Goal: Task Accomplishment & Management: Complete application form

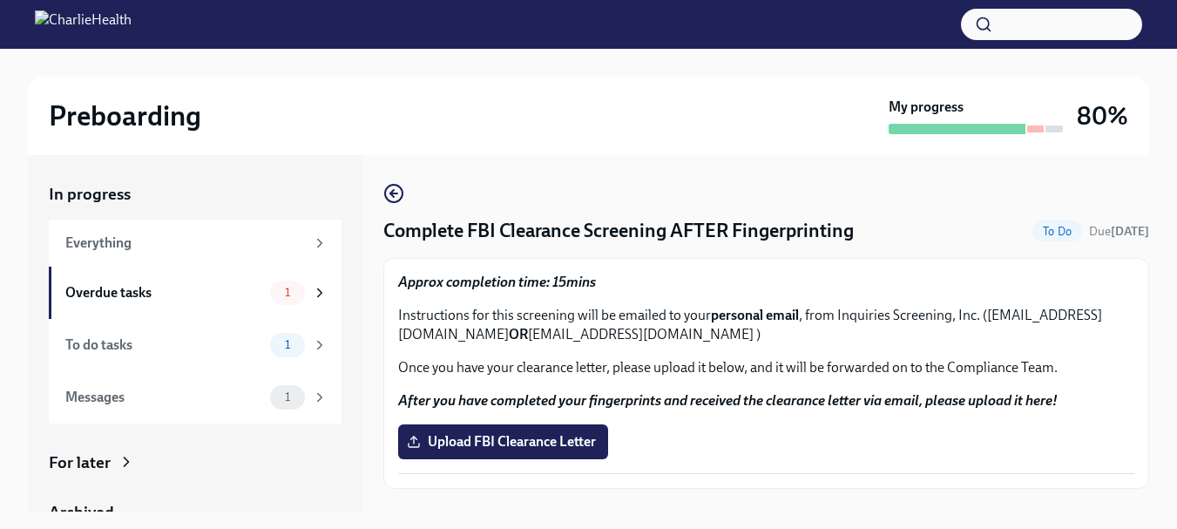
scroll to position [28, 0]
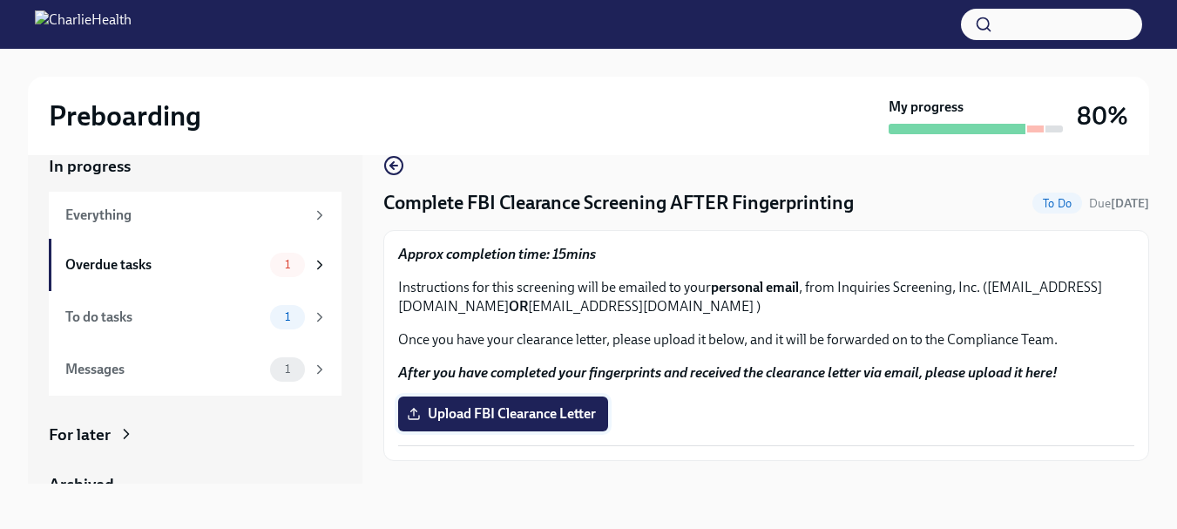
click at [538, 404] on label "Upload FBI Clearance Letter" at bounding box center [503, 414] width 210 height 35
click at [0, 0] on input "Upload FBI Clearance Letter" at bounding box center [0, 0] width 0 height 0
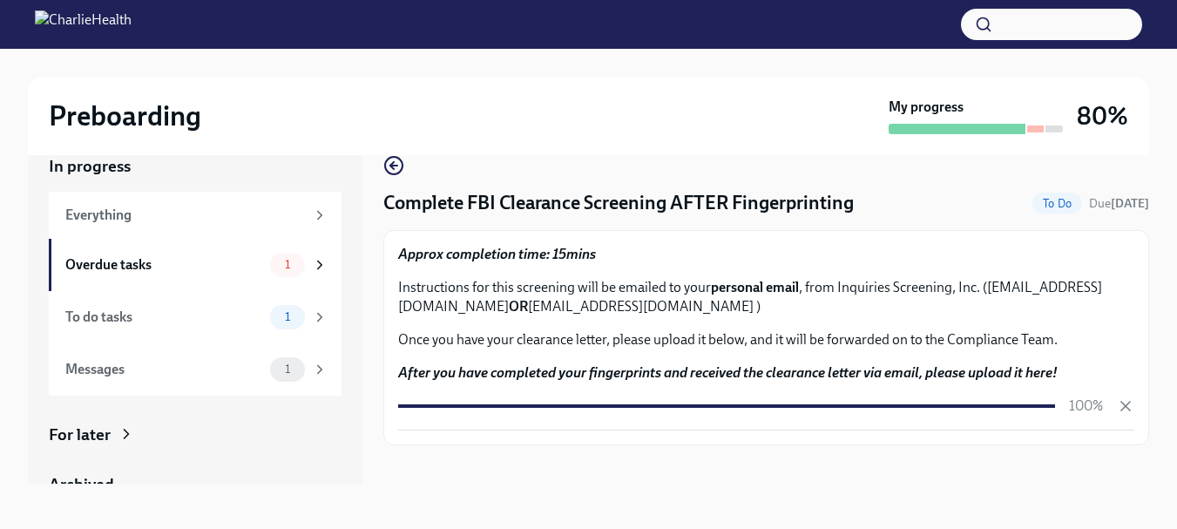
scroll to position [31, 0]
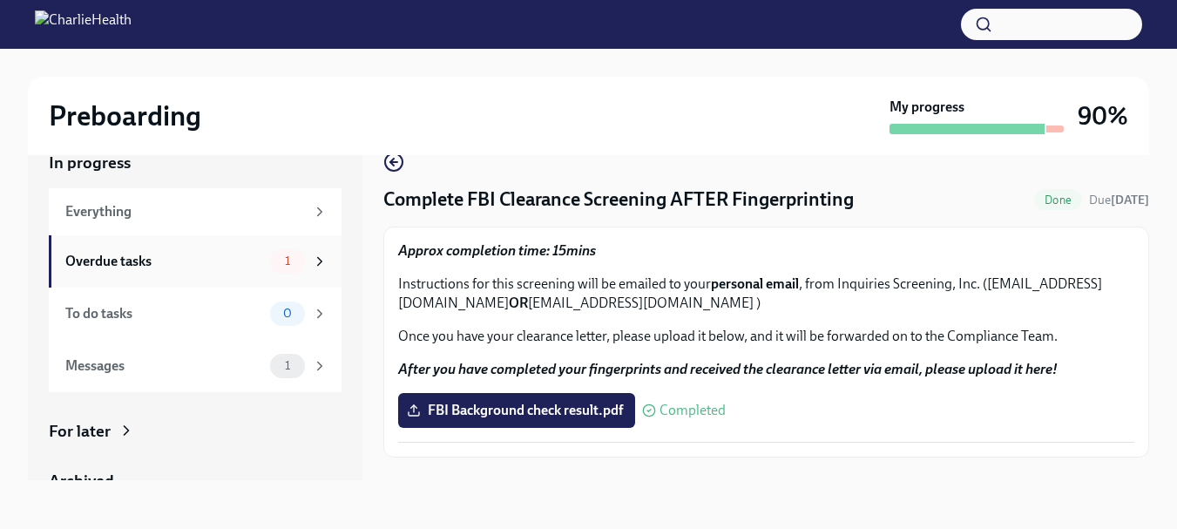
click at [254, 259] on div "Overdue tasks 1" at bounding box center [196, 261] width 262 height 24
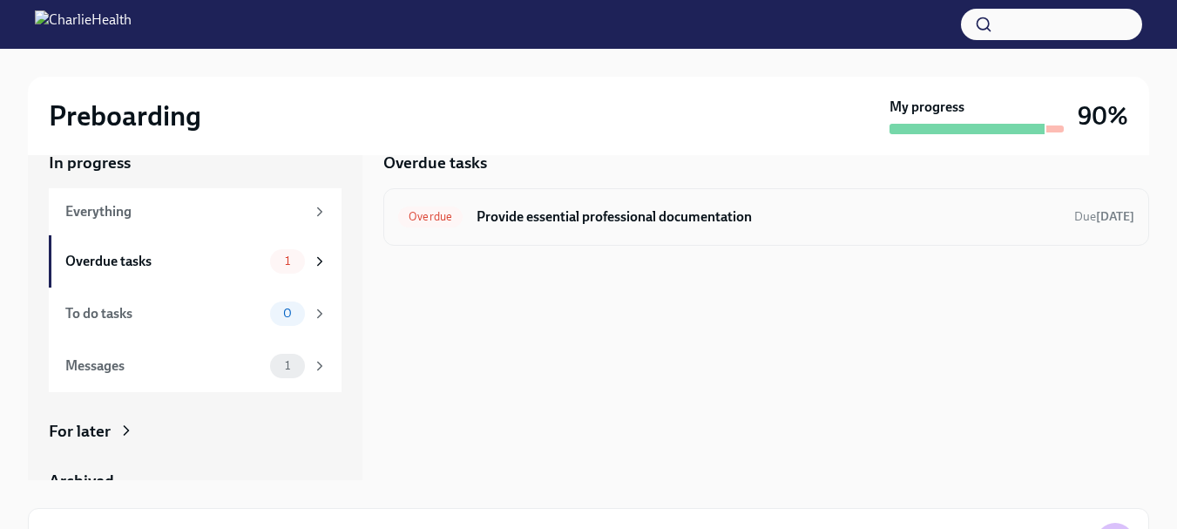
click at [695, 227] on div "Overdue Provide essential professional documentation Due [DATE]" at bounding box center [766, 217] width 736 height 28
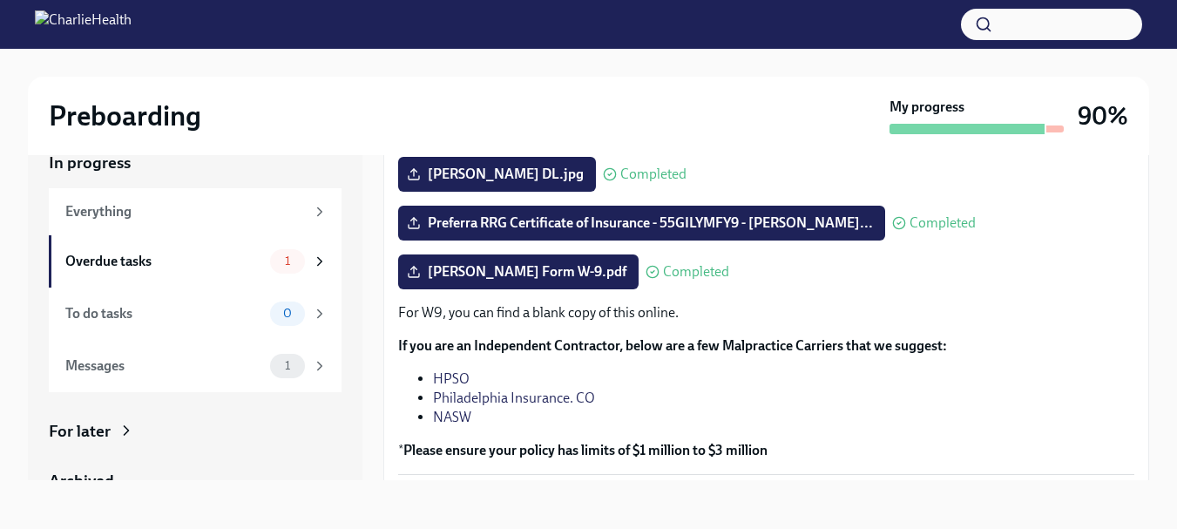
scroll to position [375, 0]
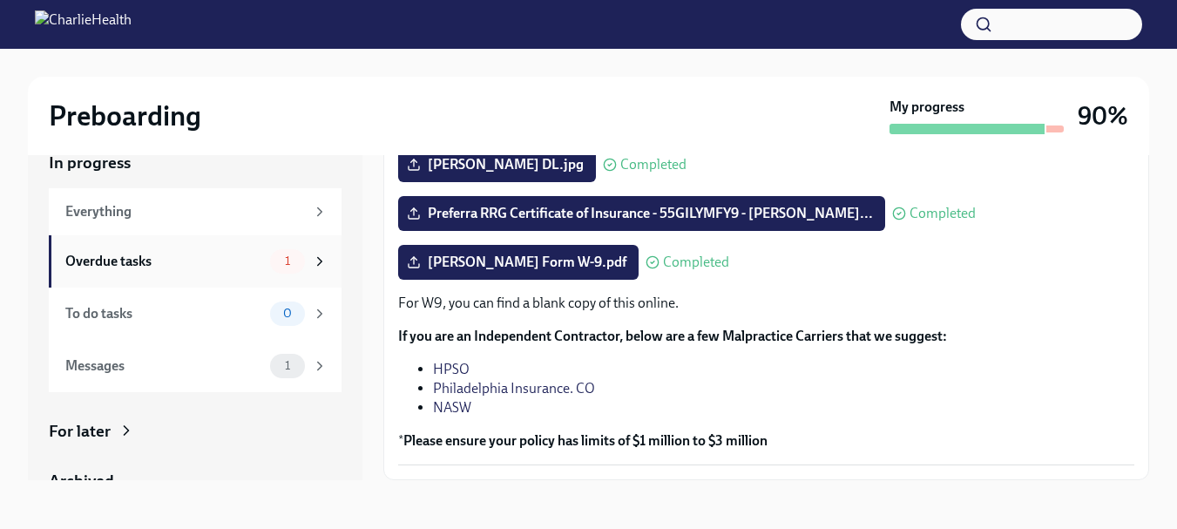
click at [287, 256] on span "1" at bounding box center [288, 260] width 26 height 13
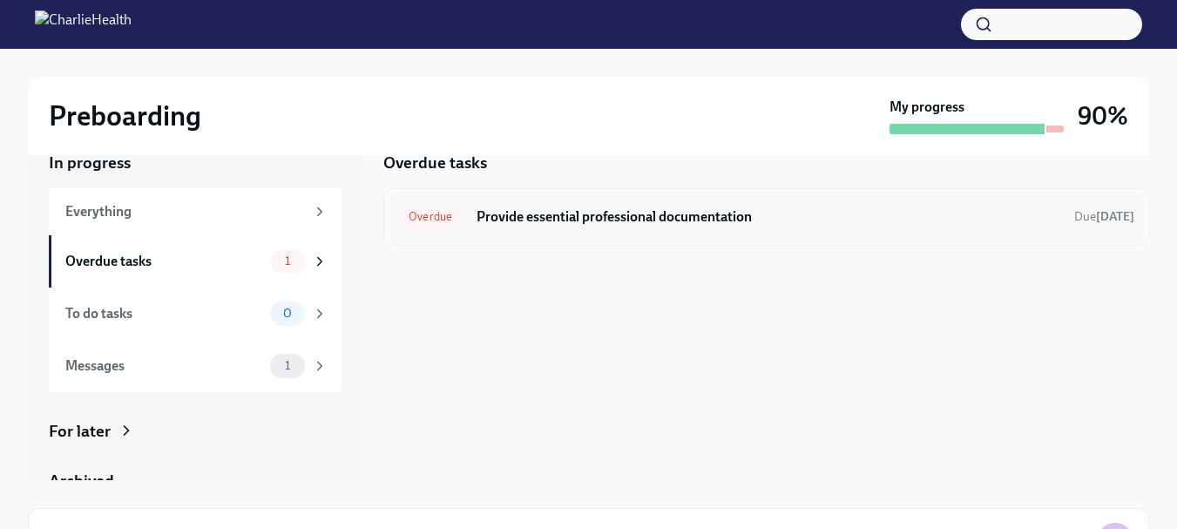
click at [483, 215] on h6 "Provide essential professional documentation" at bounding box center [769, 216] width 584 height 19
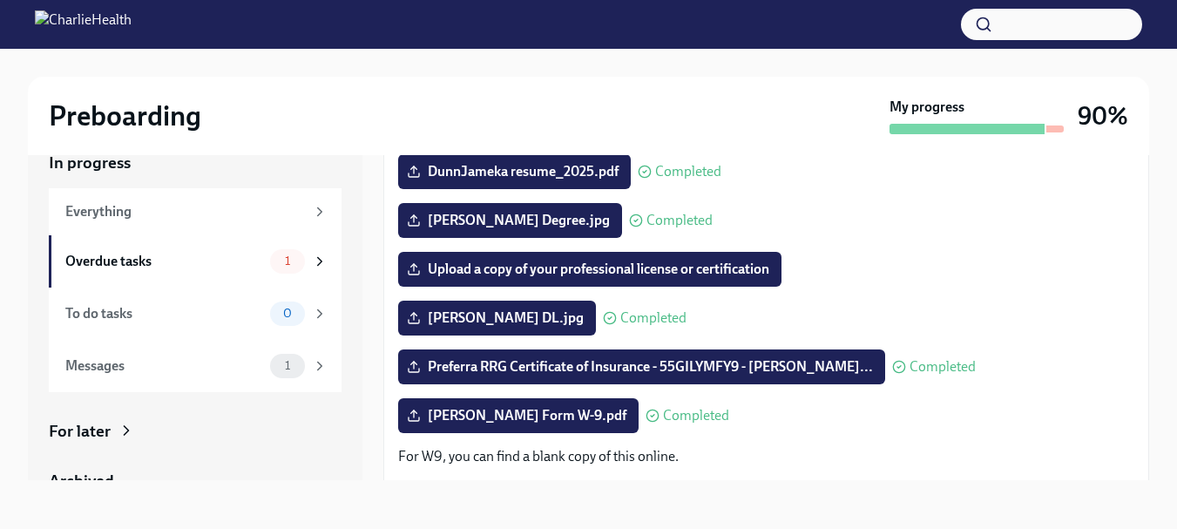
scroll to position [224, 0]
